Goal: Task Accomplishment & Management: Use online tool/utility

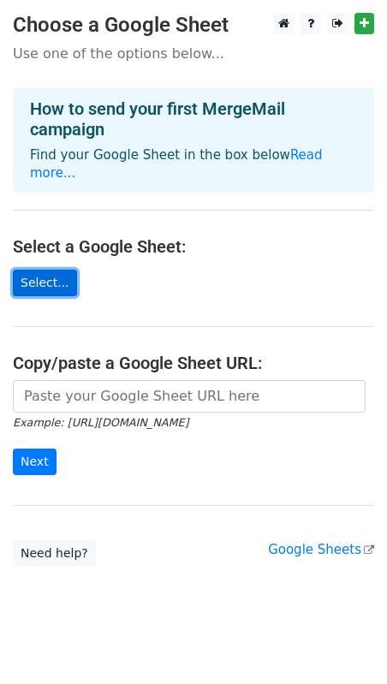
click at [52, 270] on link "Select..." at bounding box center [45, 283] width 64 height 27
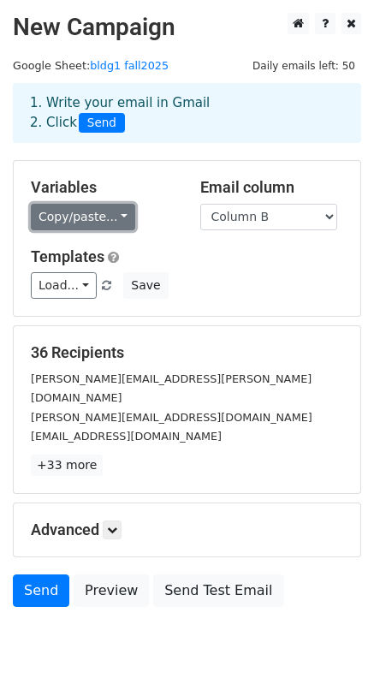
click at [95, 215] on link "Copy/paste..." at bounding box center [83, 217] width 104 height 27
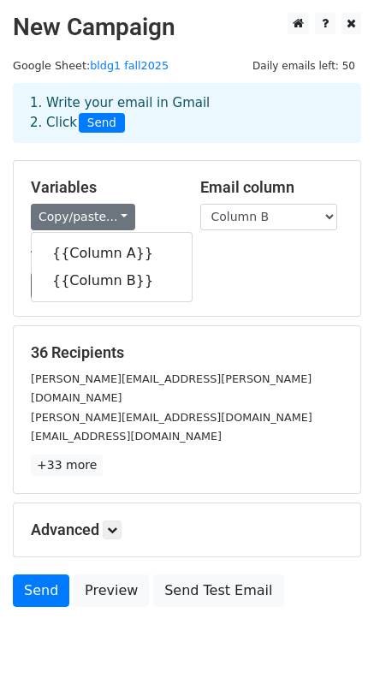
click at [191, 270] on div "Templates Load... No templates saved Save" at bounding box center [187, 273] width 338 height 52
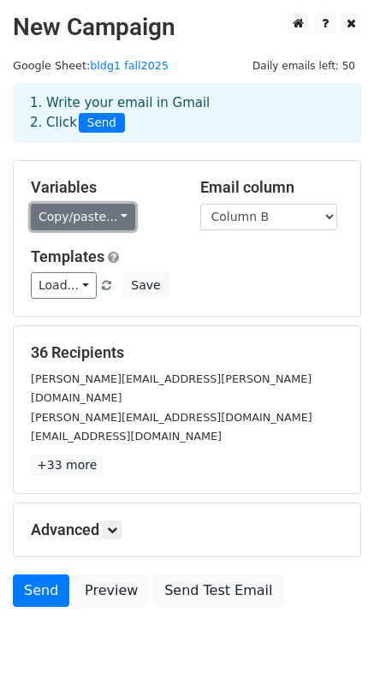
click at [110, 226] on link "Copy/paste..." at bounding box center [83, 217] width 104 height 27
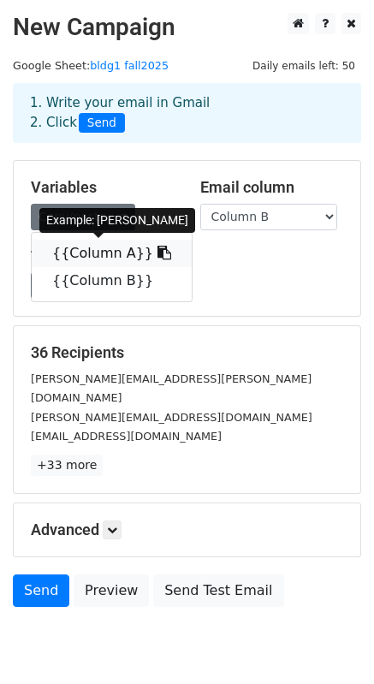
click at [105, 250] on link "{{Column A}}" at bounding box center [112, 253] width 160 height 27
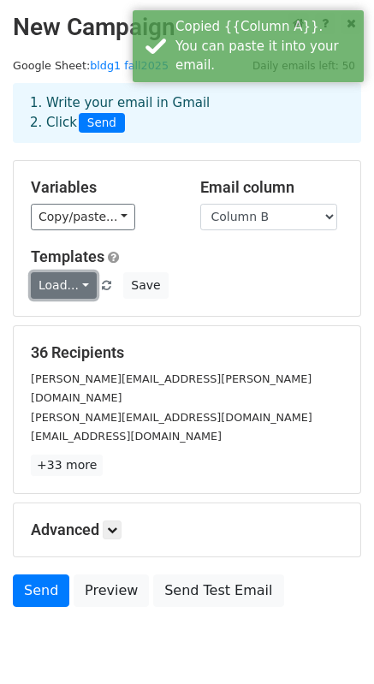
click at [82, 282] on link "Load..." at bounding box center [64, 285] width 66 height 27
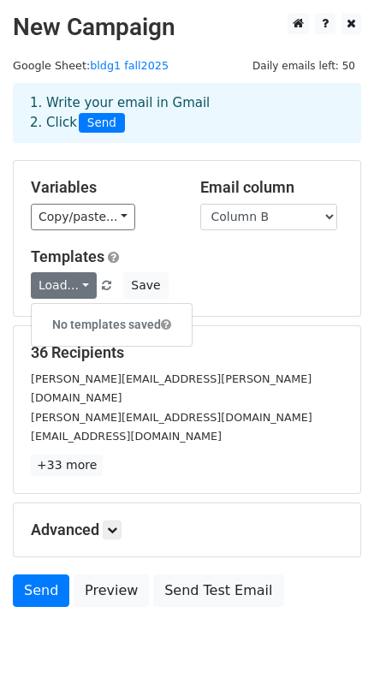
click at [224, 267] on div "Templates Load... No templates saved Save" at bounding box center [187, 273] width 338 height 52
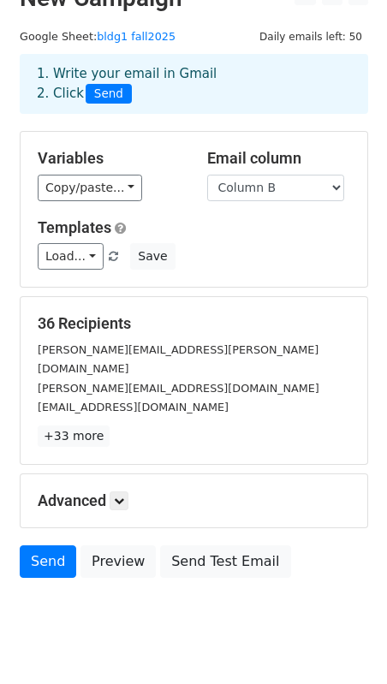
scroll to position [45, 0]
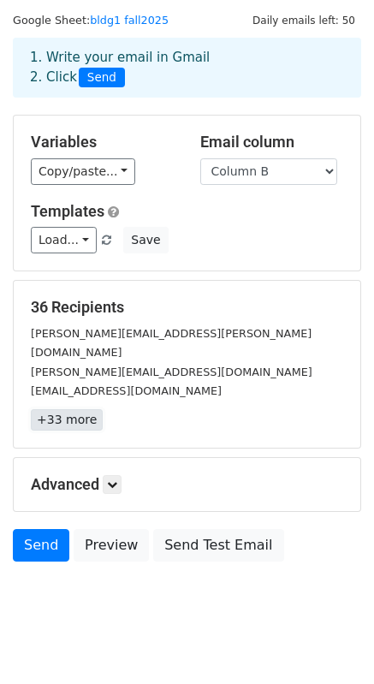
click at [72, 409] on link "+33 more" at bounding box center [67, 419] width 72 height 21
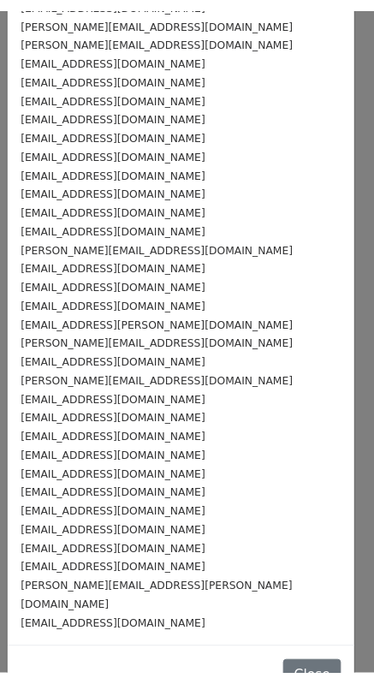
scroll to position [0, 0]
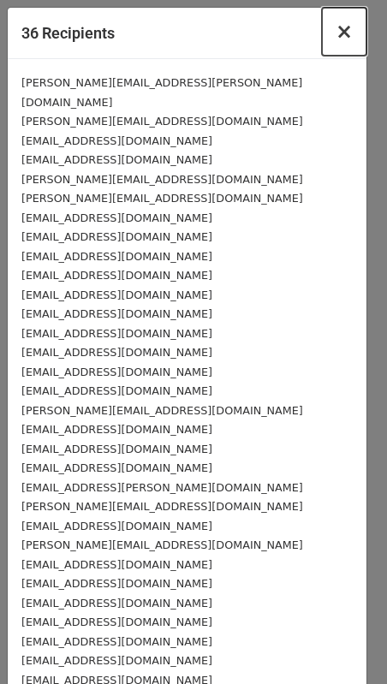
click at [336, 35] on span "×" at bounding box center [344, 32] width 17 height 24
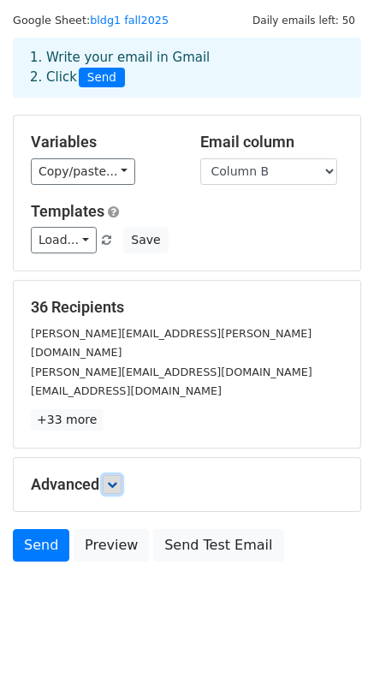
click at [116, 480] on icon at bounding box center [112, 485] width 10 height 10
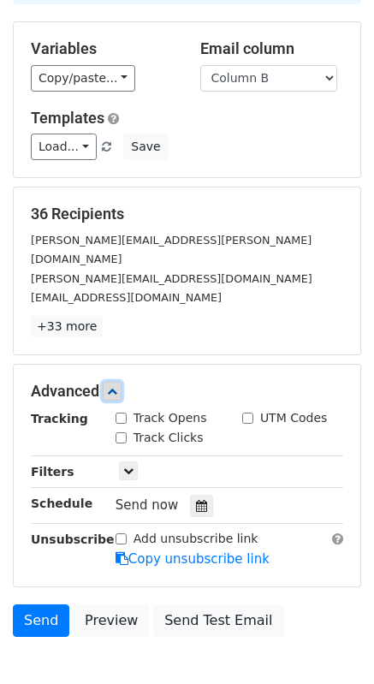
scroll to position [138, 0]
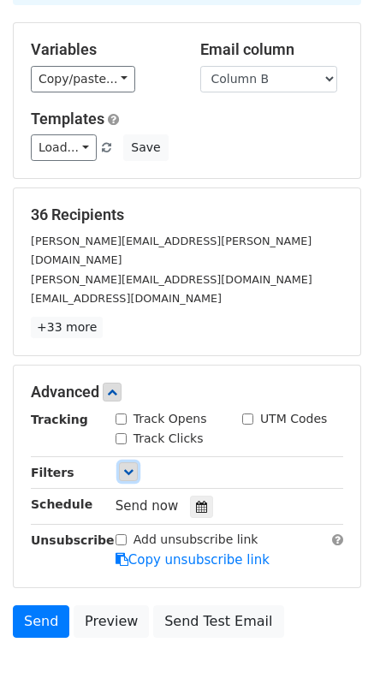
click at [125, 467] on icon at bounding box center [128, 472] width 10 height 10
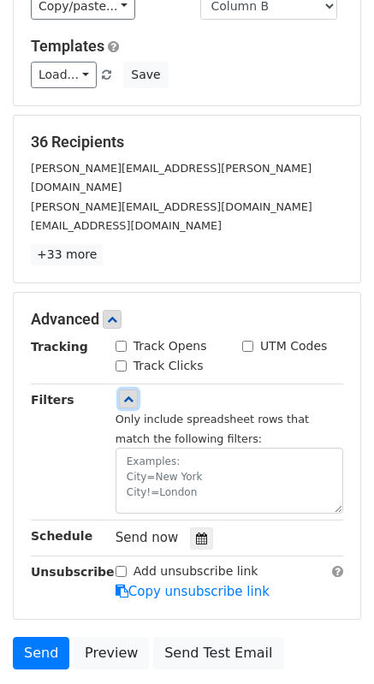
scroll to position [212, 0]
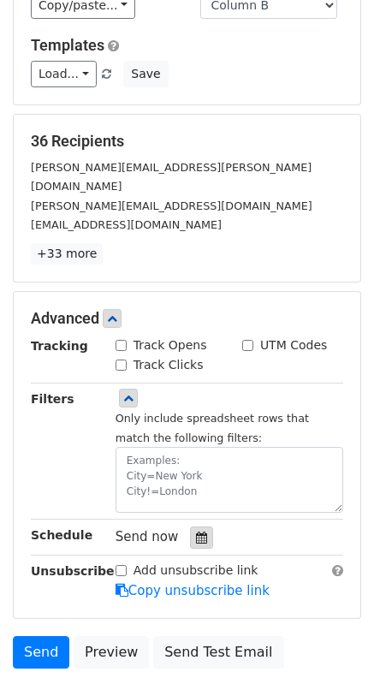
click at [199, 527] on div at bounding box center [201, 538] width 23 height 22
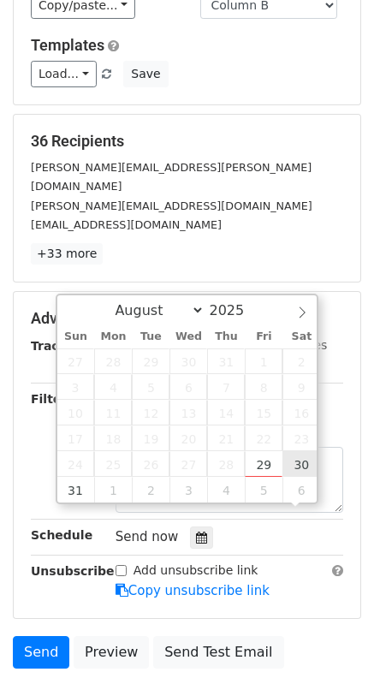
scroll to position [0, 0]
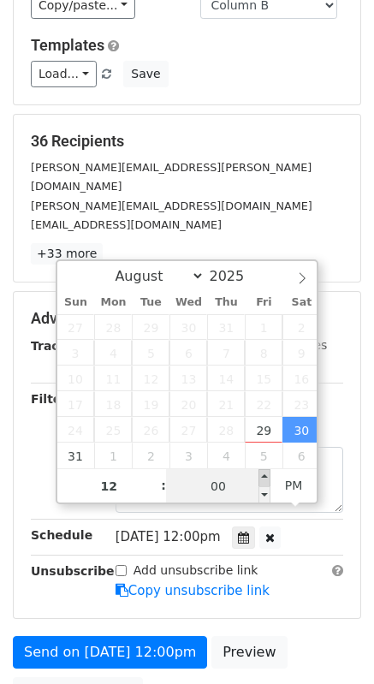
type input "[DATE] 12:05"
type input "05"
click at [264, 474] on span at bounding box center [265, 477] width 12 height 17
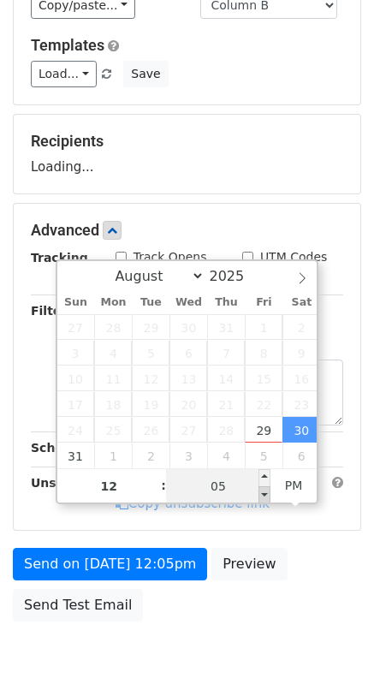
type input "[DATE] 12:00"
type input "00"
click at [263, 489] on span at bounding box center [265, 494] width 12 height 17
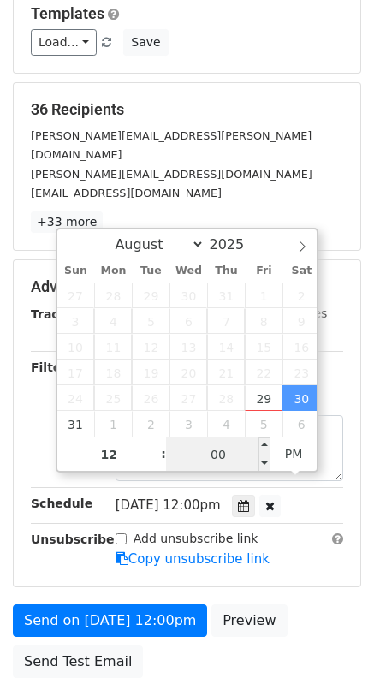
scroll to position [244, 0]
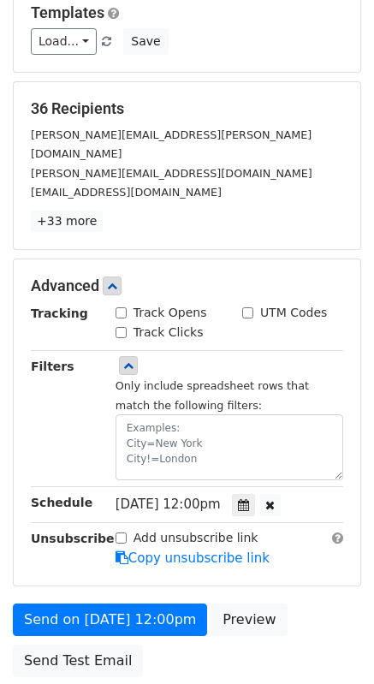
click at [308, 604] on div "Send on [DATE] 12:00pm Preview Send Test Email" at bounding box center [187, 645] width 374 height 82
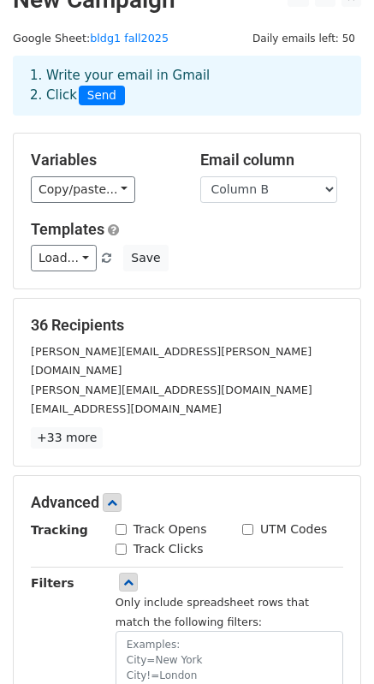
scroll to position [41, 0]
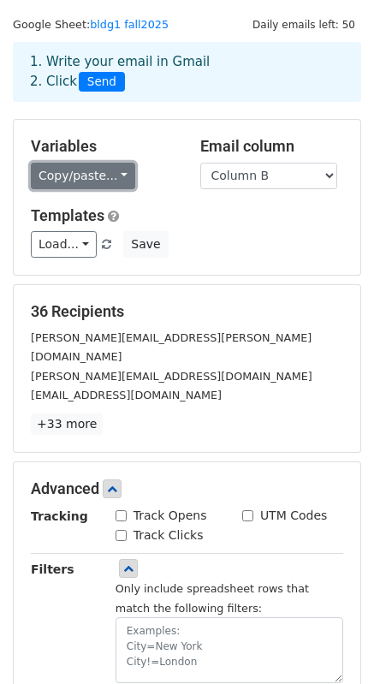
click at [91, 184] on link "Copy/paste..." at bounding box center [83, 176] width 104 height 27
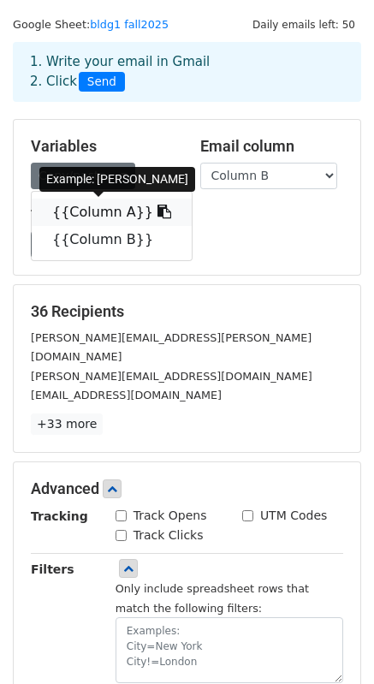
click at [107, 207] on link "{{Column A}}" at bounding box center [112, 212] width 160 height 27
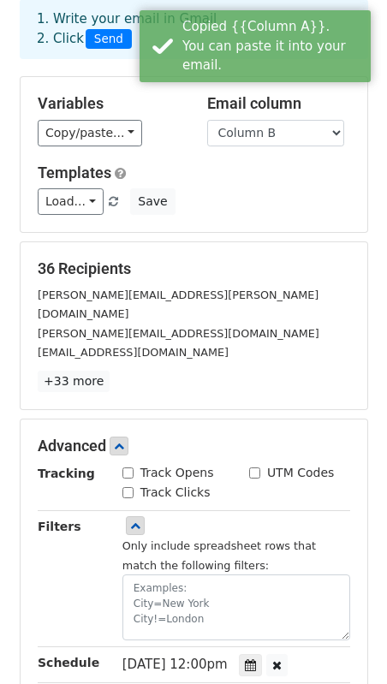
scroll to position [85, 0]
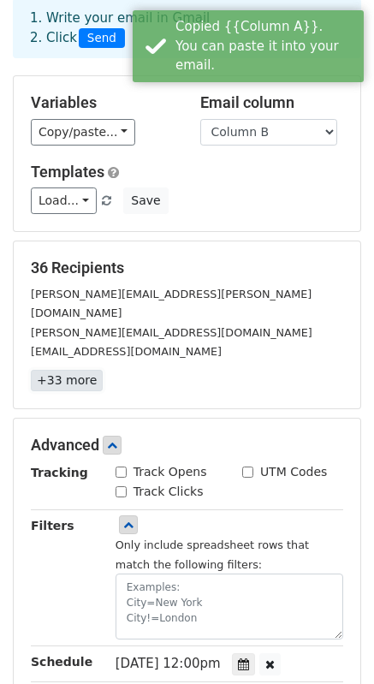
click at [87, 370] on link "+33 more" at bounding box center [67, 380] width 72 height 21
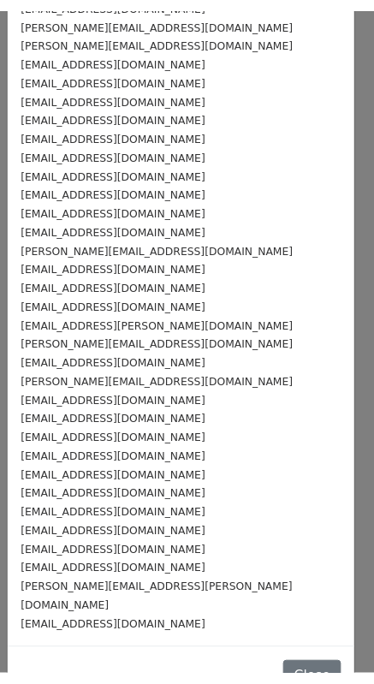
scroll to position [0, 0]
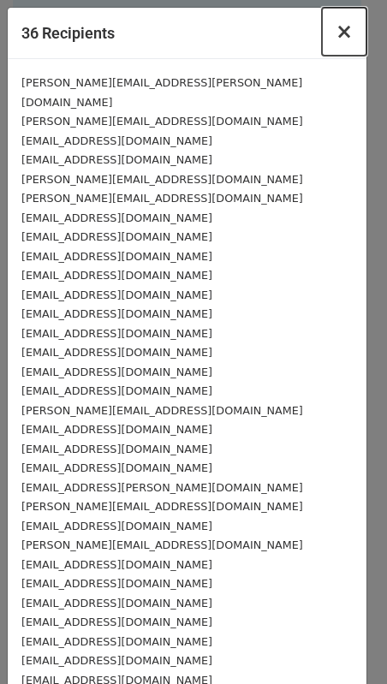
click at [336, 36] on span "×" at bounding box center [344, 32] width 17 height 24
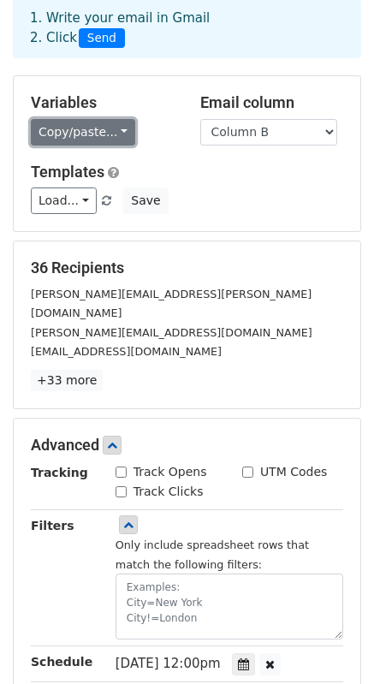
click at [79, 136] on link "Copy/paste..." at bounding box center [83, 132] width 104 height 27
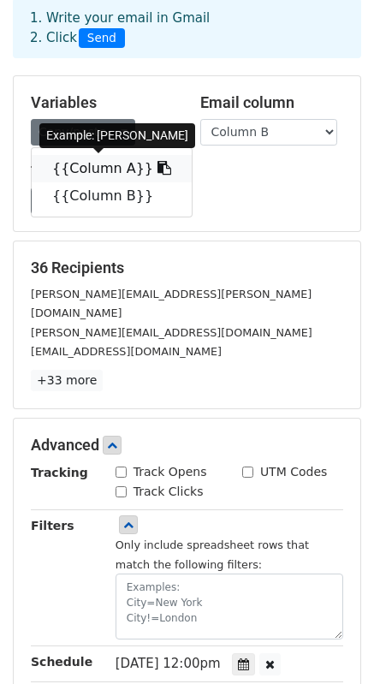
click at [158, 168] on icon at bounding box center [165, 168] width 14 height 14
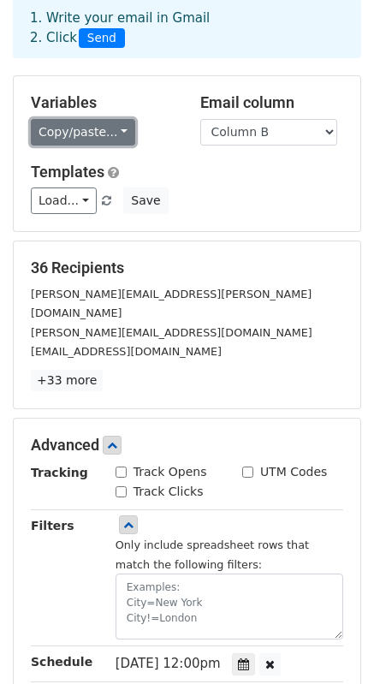
click at [68, 134] on link "Copy/paste..." at bounding box center [83, 132] width 104 height 27
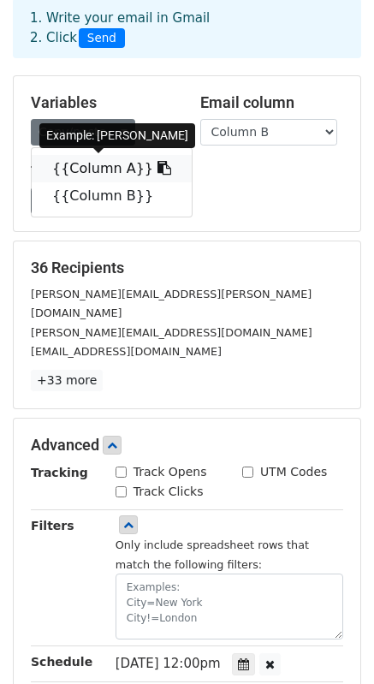
click at [89, 164] on link "{{Column A}}" at bounding box center [112, 168] width 160 height 27
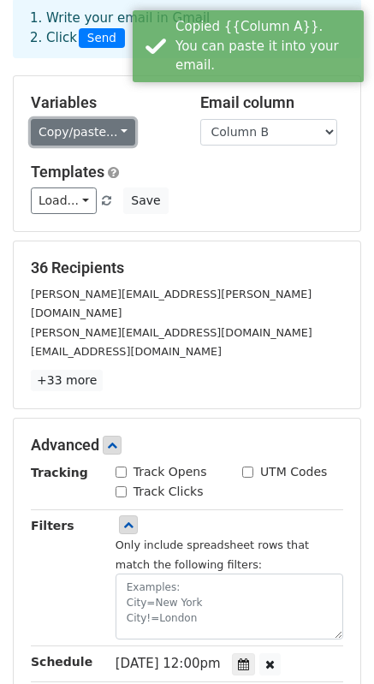
click at [81, 125] on link "Copy/paste..." at bounding box center [83, 132] width 104 height 27
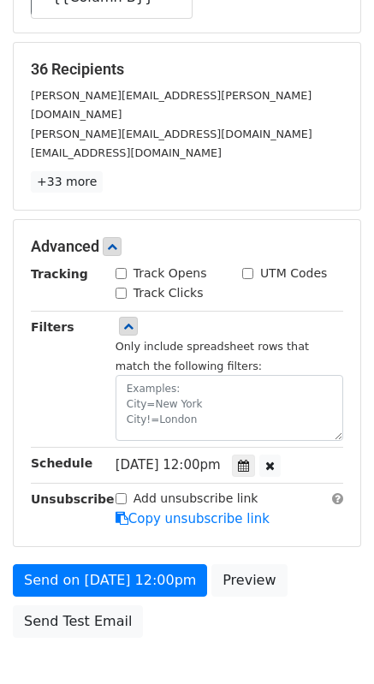
scroll to position [357, 0]
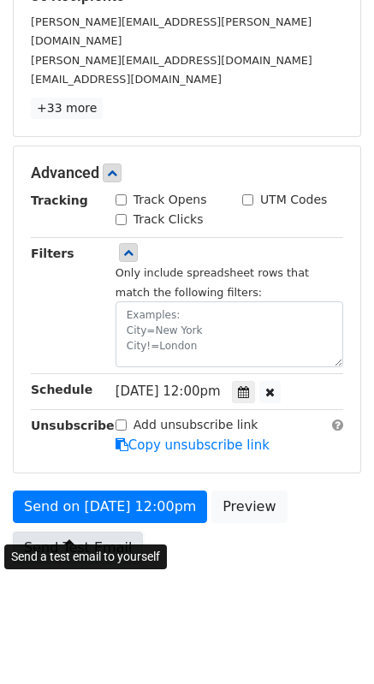
click at [88, 532] on link "Send Test Email" at bounding box center [78, 548] width 130 height 33
